Goal: Task Accomplishment & Management: Complete application form

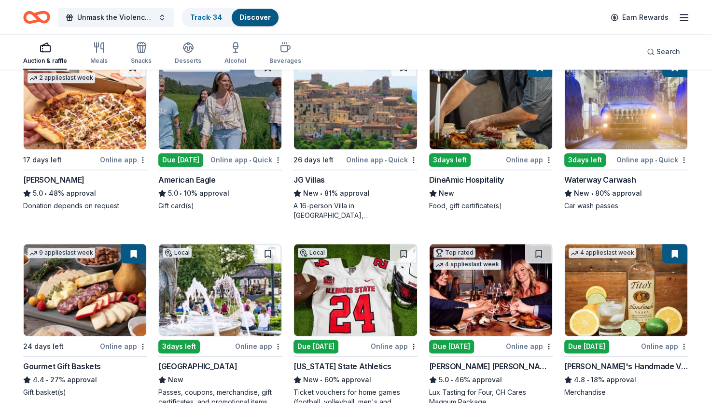
scroll to position [1105, 0]
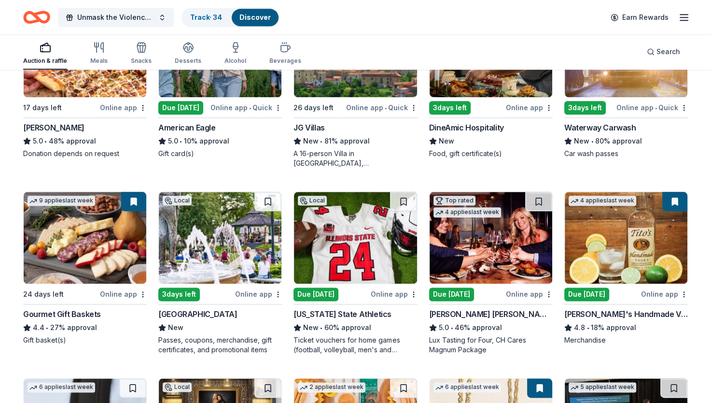
click at [480, 258] on img at bounding box center [491, 238] width 123 height 92
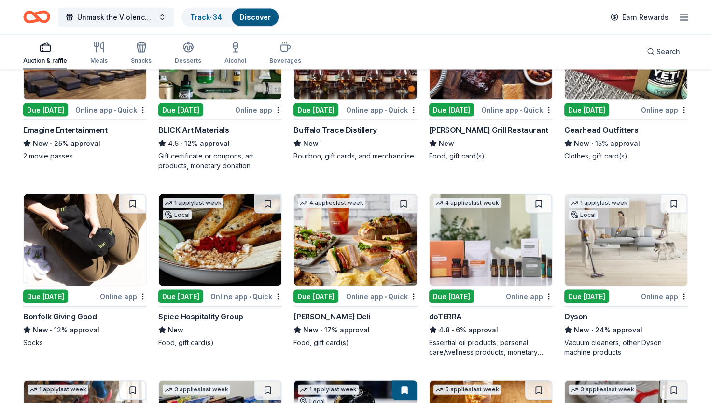
scroll to position [1841, 0]
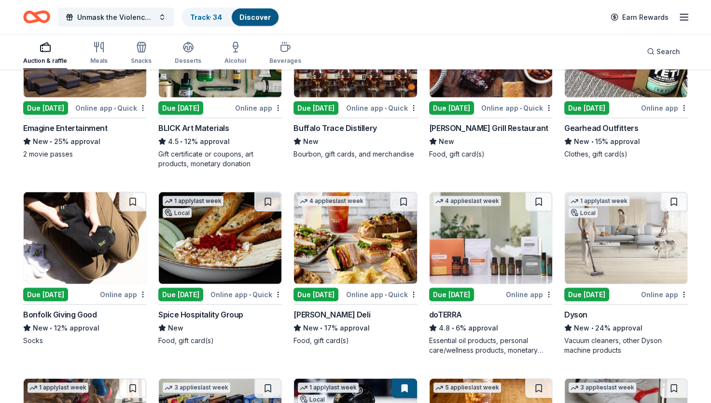
click at [472, 232] on img at bounding box center [491, 238] width 123 height 92
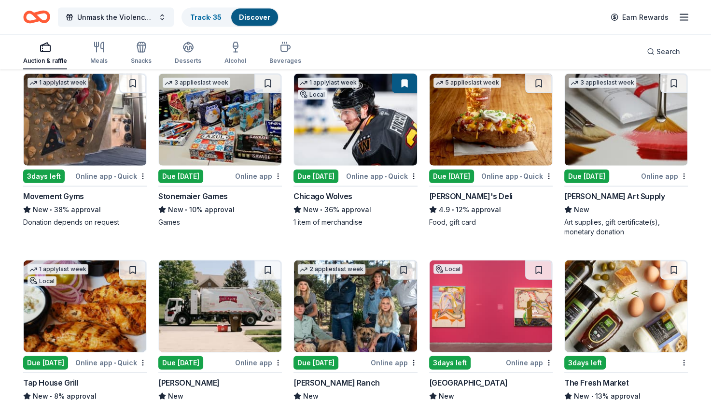
scroll to position [2296, 0]
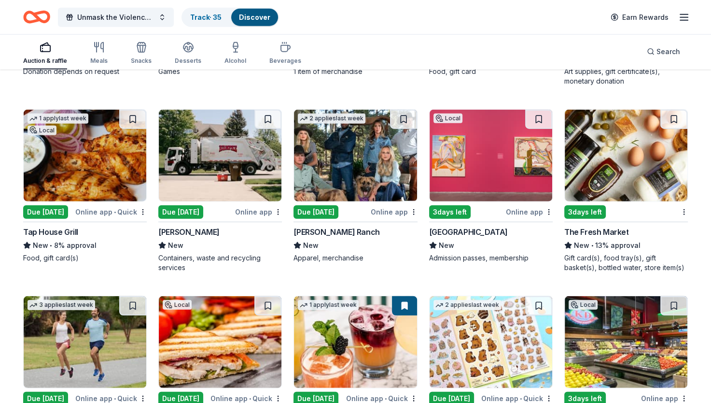
click at [104, 162] on img at bounding box center [85, 156] width 123 height 92
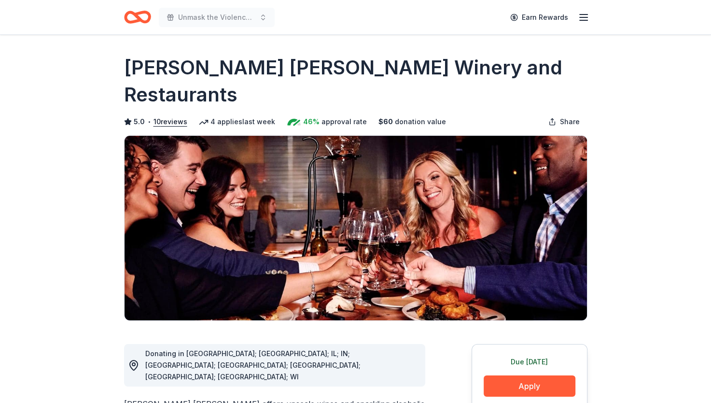
click at [498, 375] on button "Apply" at bounding box center [530, 385] width 92 height 21
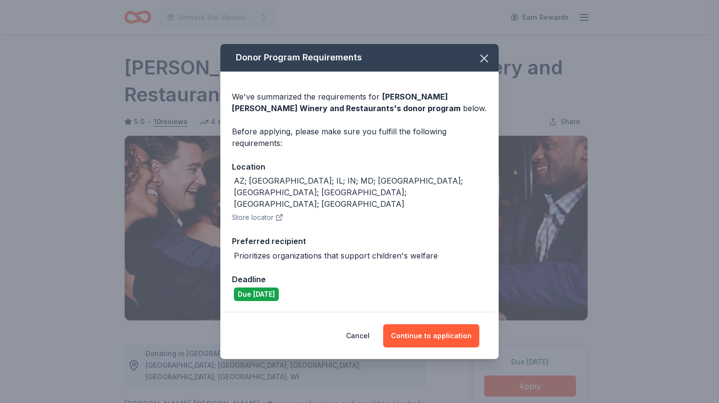
click at [442, 330] on button "Continue to application" at bounding box center [431, 335] width 96 height 23
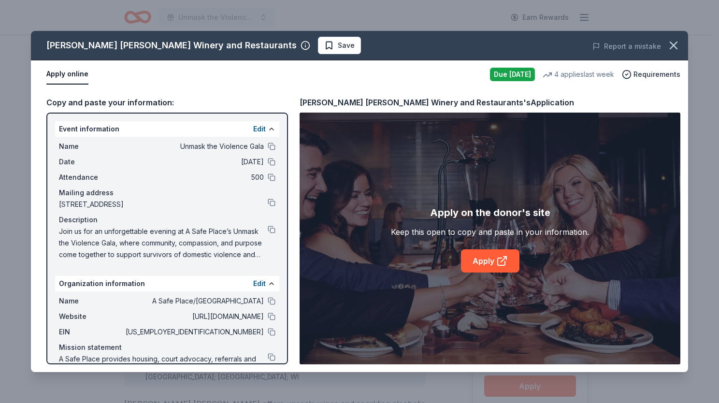
click at [498, 262] on icon at bounding box center [501, 261] width 7 height 7
click at [683, 47] on button "button" at bounding box center [673, 45] width 21 height 21
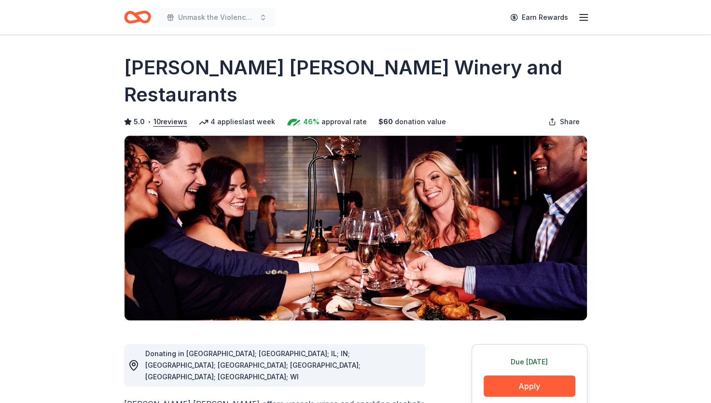
scroll to position [145, 0]
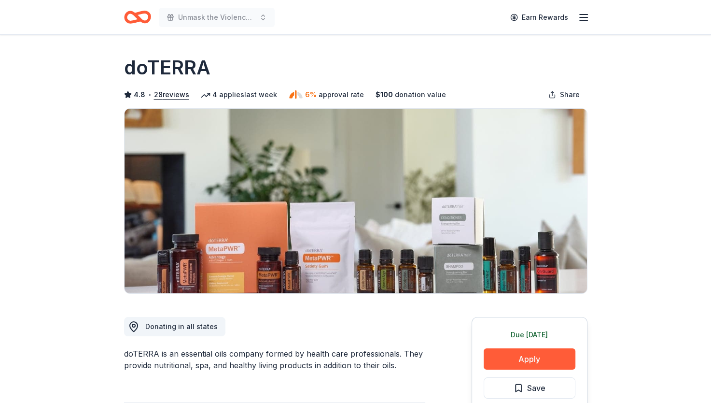
click at [530, 355] on button "Apply" at bounding box center [530, 358] width 92 height 21
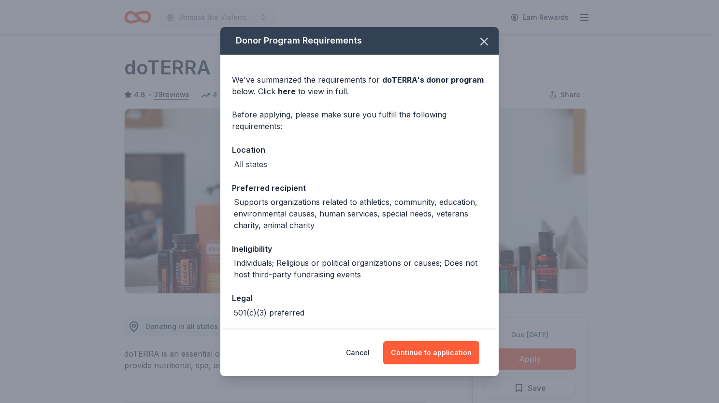
click at [434, 345] on button "Continue to application" at bounding box center [431, 352] width 96 height 23
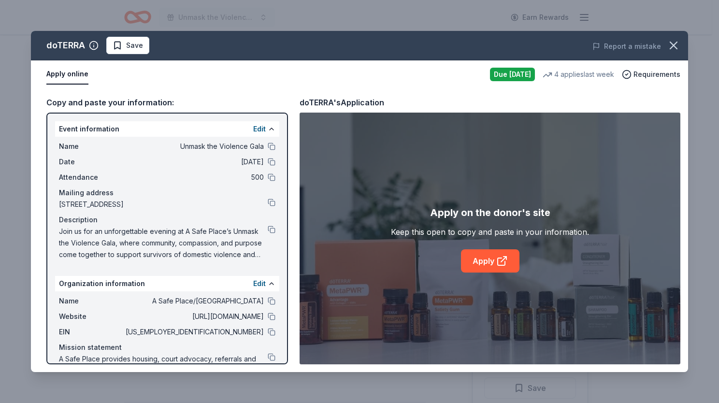
click at [510, 266] on link "Apply" at bounding box center [490, 260] width 58 height 23
click at [119, 45] on span "Save" at bounding box center [128, 46] width 30 height 12
click at [119, 45] on html "Unmask the Violence Gala Earn Rewards Due tomorrow Share doTERRA 4.8 • 28 revie…" at bounding box center [359, 201] width 719 height 403
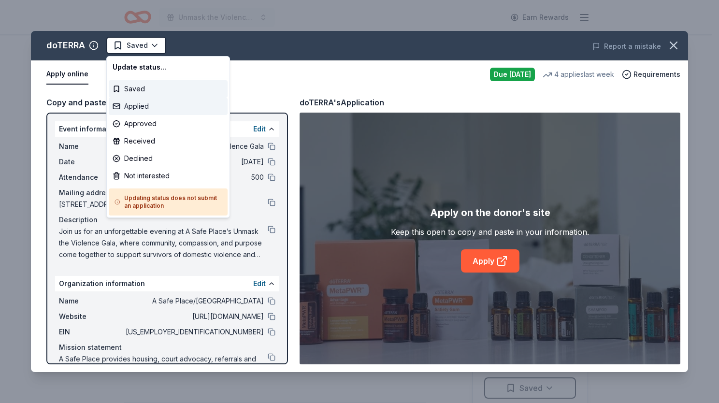
click at [139, 103] on div "Applied" at bounding box center [168, 106] width 119 height 17
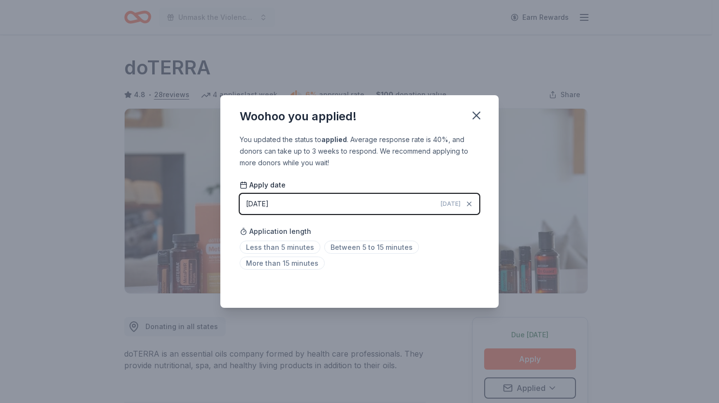
click at [625, 194] on div "Woohoo you applied! You updated the status to applied . Average response rate i…" at bounding box center [359, 201] width 719 height 403
click at [473, 117] on icon "button" at bounding box center [476, 115] width 7 height 7
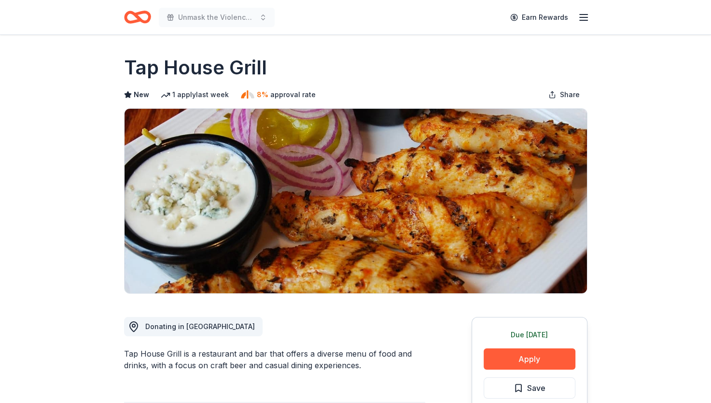
click at [552, 358] on button "Apply" at bounding box center [530, 358] width 92 height 21
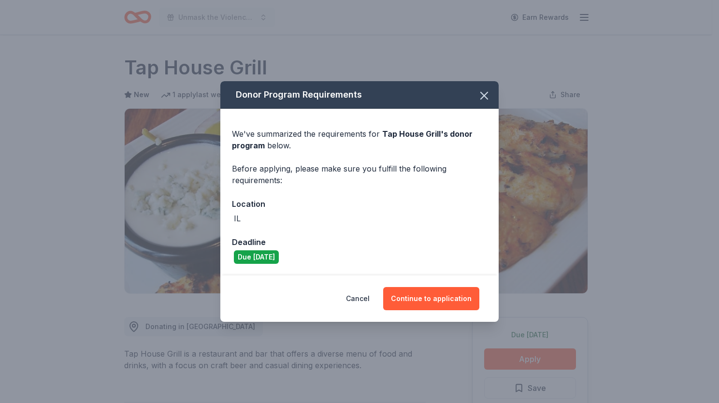
click at [468, 299] on button "Continue to application" at bounding box center [431, 298] width 96 height 23
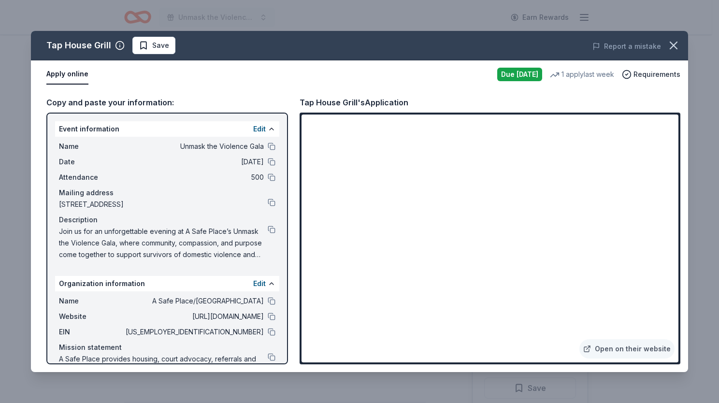
click at [154, 45] on span "Save" at bounding box center [160, 46] width 17 height 12
click at [154, 45] on html "Unmask the Violence Gala Earn Rewards Due [DATE] Share Tap House Grill New 1 ap…" at bounding box center [359, 201] width 719 height 403
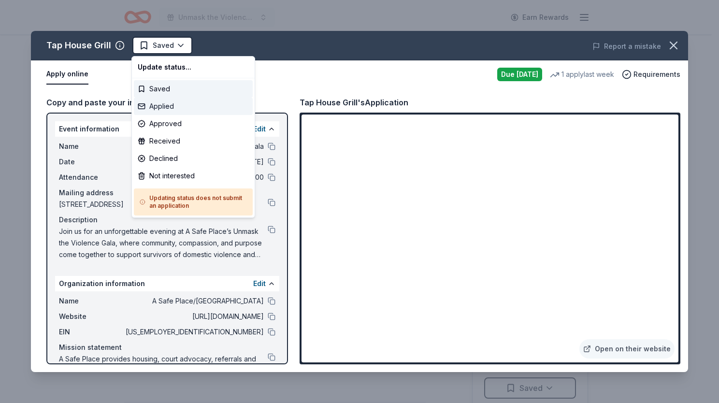
click at [162, 103] on div "Applied" at bounding box center [193, 106] width 119 height 17
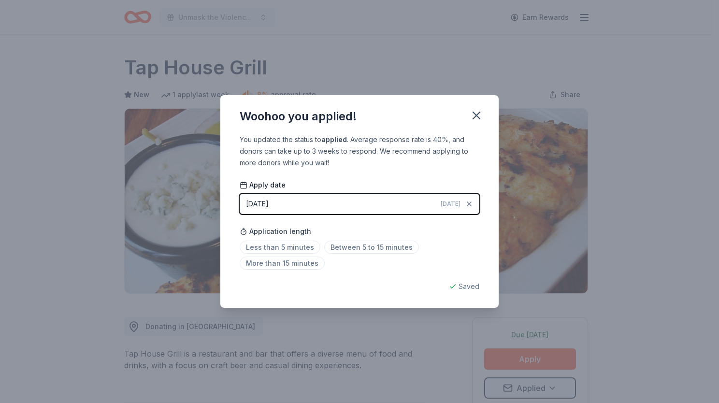
click at [477, 119] on icon "button" at bounding box center [476, 116] width 14 height 14
